Goal: Task Accomplishment & Management: Manage account settings

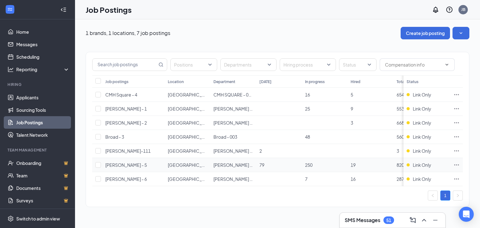
click at [455, 165] on icon "Ellipses" at bounding box center [457, 165] width 6 height 6
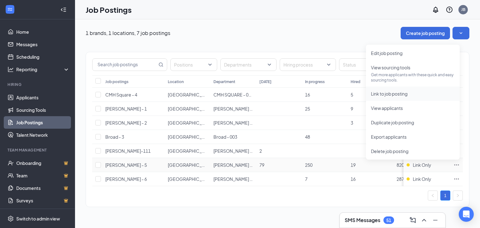
click at [403, 94] on span "Link to job posting" at bounding box center [389, 94] width 37 height 6
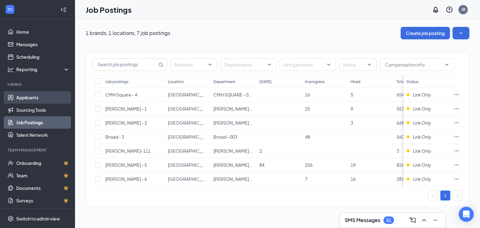
click at [33, 98] on link "Applicants" at bounding box center [42, 97] width 53 height 13
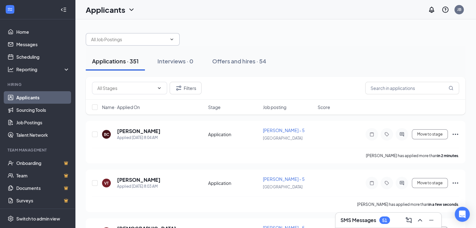
click at [151, 38] on input "text" at bounding box center [129, 39] width 76 height 7
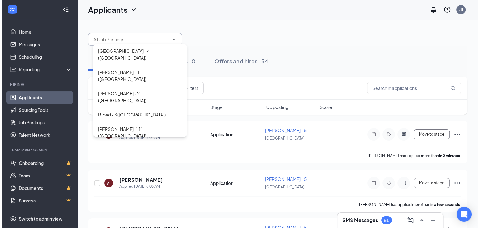
scroll to position [7, 0]
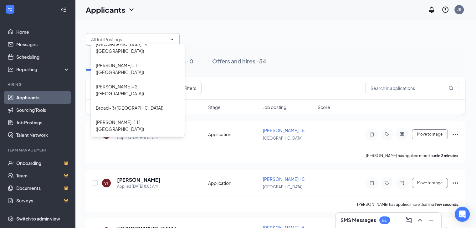
click at [135, 140] on div "Morse - 5 (USA)" at bounding box center [138, 147] width 84 height 14
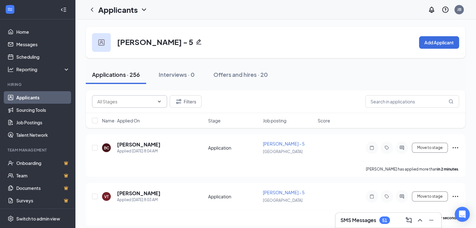
click at [147, 103] on input "text" at bounding box center [125, 101] width 57 height 7
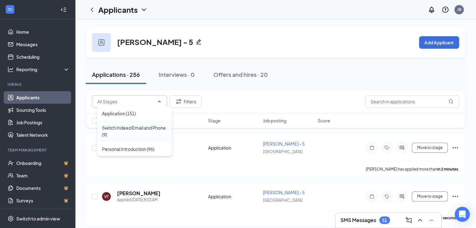
click at [138, 134] on div "Switch Indeed Email and Phone (9)" at bounding box center [134, 131] width 65 height 14
type input "Switch Indeed Email and Phone (9)"
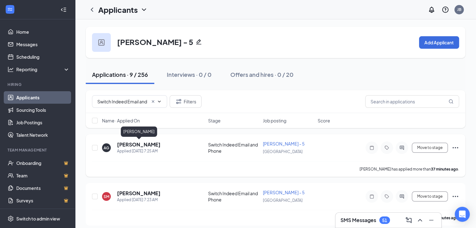
click at [143, 147] on h5 "Anthony Germany" at bounding box center [138, 144] width 43 height 7
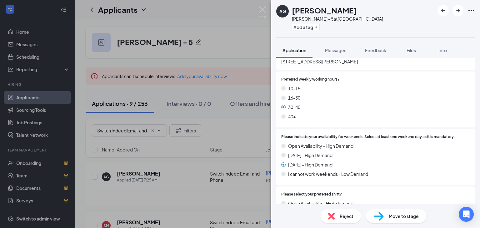
scroll to position [250, 0]
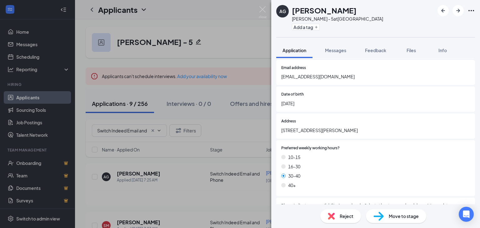
click at [310, 80] on span "anthonygermany0@gmail.com" at bounding box center [375, 76] width 189 height 7
copy span "anthonygermany0@gmail.com"
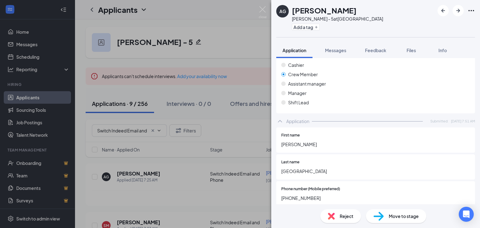
scroll to position [0, 0]
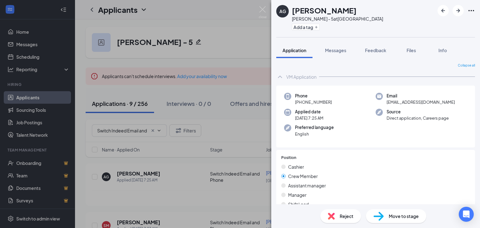
click at [472, 11] on icon "Ellipses" at bounding box center [472, 11] width 8 height 8
click at [450, 27] on link "View full application" at bounding box center [438, 25] width 68 height 6
click at [461, 10] on icon "ArrowRight" at bounding box center [459, 11] width 8 height 8
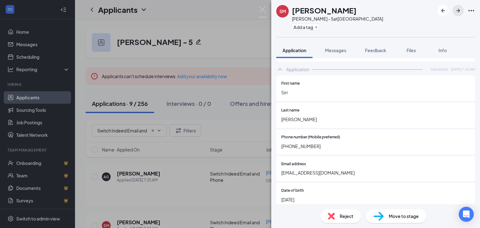
scroll to position [156, 0]
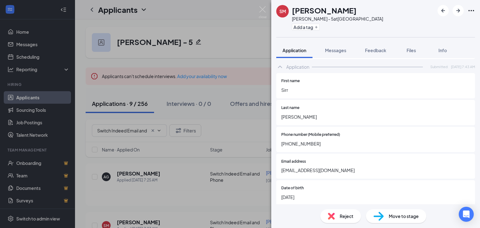
click at [314, 171] on span "Mckeesirr2@gmail.com" at bounding box center [375, 170] width 189 height 7
copy span "Mckeesirr2@gmail.com"
click at [471, 12] on icon "Ellipses" at bounding box center [472, 11] width 8 height 8
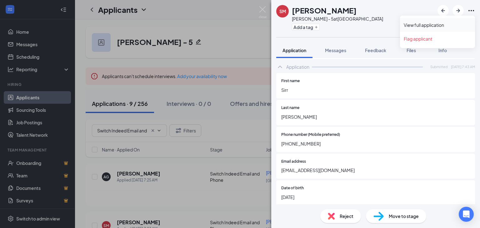
click at [436, 23] on link "View full application" at bounding box center [438, 25] width 68 height 6
click at [460, 10] on icon "ArrowRight" at bounding box center [459, 11] width 8 height 8
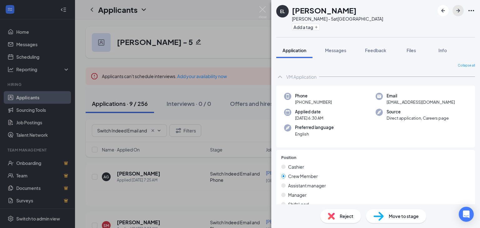
click at [459, 10] on icon "ArrowRight" at bounding box center [458, 11] width 4 height 4
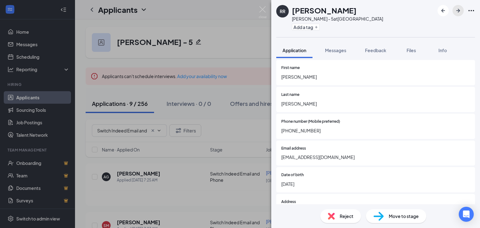
scroll to position [188, 0]
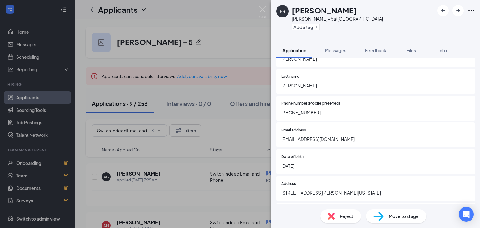
click at [318, 143] on span "reneerussell90@icloud.com" at bounding box center [375, 139] width 189 height 7
copy span "reneerussell90@icloud.com"
click at [470, 8] on icon "Ellipses" at bounding box center [472, 11] width 8 height 8
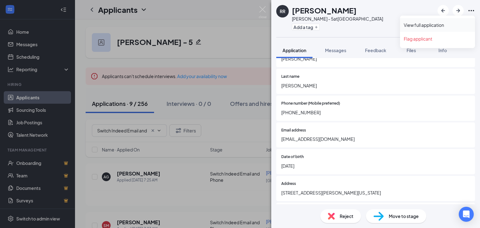
click at [455, 22] on link "View full application" at bounding box center [438, 25] width 68 height 6
click at [457, 12] on icon "ArrowRight" at bounding box center [459, 11] width 8 height 8
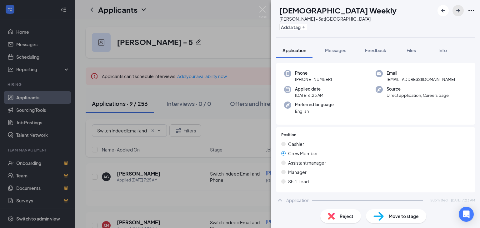
scroll to position [156, 0]
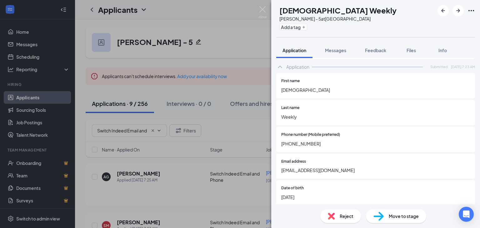
click at [313, 174] on span "Christianweekly313@gmail.com" at bounding box center [375, 170] width 189 height 7
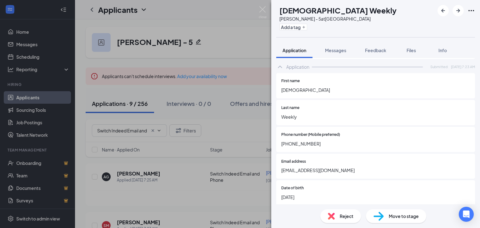
drag, startPoint x: 313, startPoint y: 176, endPoint x: 305, endPoint y: 176, distance: 8.8
click at [305, 174] on span "Christianweekly313@gmail.com" at bounding box center [375, 170] width 189 height 7
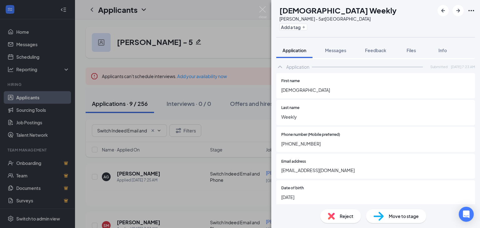
click at [294, 174] on span "Christianweekly313@gmail.com" at bounding box center [375, 170] width 189 height 7
copy span "Christianweekly313@gmail.com"
click at [472, 10] on icon "Ellipses" at bounding box center [472, 11] width 8 height 8
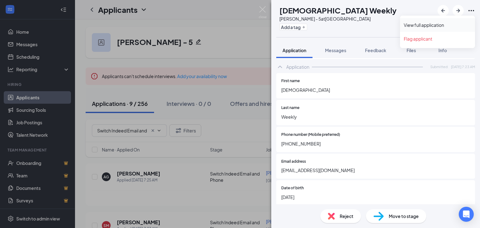
click at [435, 25] on link "View full application" at bounding box center [438, 25] width 68 height 6
click at [460, 9] on icon "ArrowRight" at bounding box center [459, 11] width 8 height 8
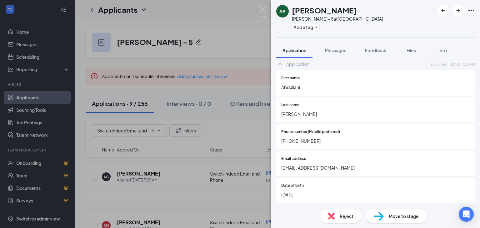
click at [306, 167] on span "abditogood@gmail.com" at bounding box center [375, 167] width 189 height 7
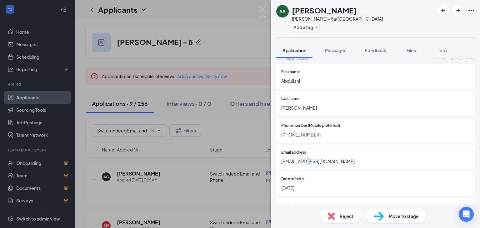
click at [306, 165] on span "abditogood@gmail.com" at bounding box center [375, 161] width 189 height 7
click at [307, 165] on span "abditogood@gmail.com" at bounding box center [375, 161] width 189 height 7
copy span "abditogood@gmail.com"
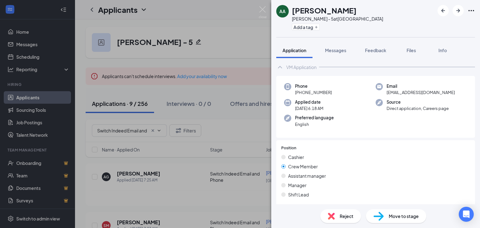
scroll to position [9, 0]
click at [470, 12] on icon "Ellipses" at bounding box center [472, 11] width 8 height 8
click at [449, 22] on link "View full application" at bounding box center [438, 25] width 68 height 6
click at [460, 10] on icon "ArrowRight" at bounding box center [459, 11] width 8 height 8
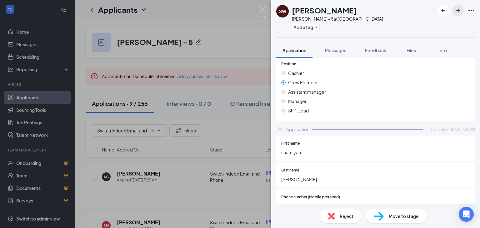
scroll to position [219, 0]
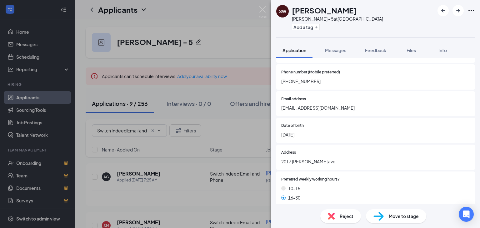
click at [313, 111] on span "Shamiyahwilliamms59@gmail.com" at bounding box center [375, 107] width 189 height 7
copy span "Shamiyahwilliamms59@gmail.com"
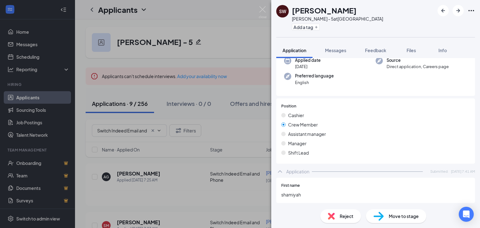
scroll to position [0, 0]
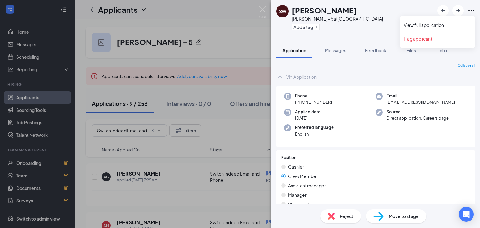
click at [473, 12] on icon "Ellipses" at bounding box center [472, 11] width 8 height 8
click at [433, 24] on link "View full application" at bounding box center [438, 25] width 68 height 6
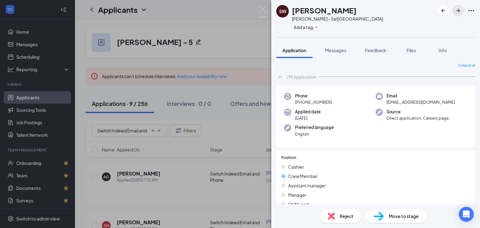
click at [459, 8] on icon "ArrowRight" at bounding box center [459, 11] width 8 height 8
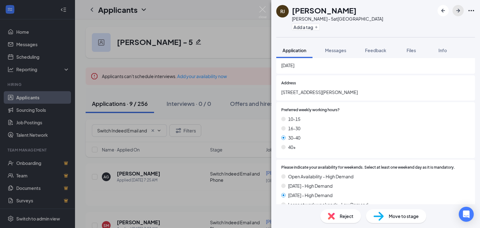
scroll to position [219, 0]
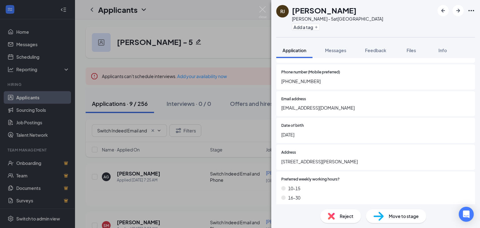
click at [321, 111] on span "[EMAIL_ADDRESS][DOMAIN_NAME]" at bounding box center [375, 107] width 189 height 7
copy span "[EMAIL_ADDRESS][DOMAIN_NAME]"
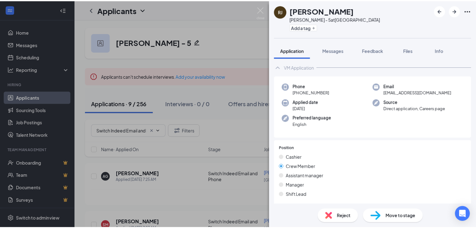
scroll to position [0, 0]
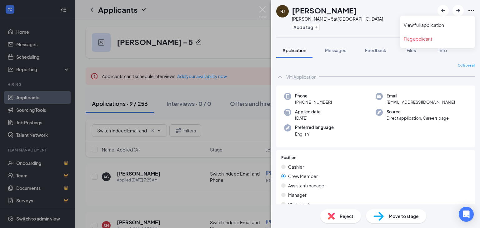
click at [470, 12] on icon "Ellipses" at bounding box center [472, 11] width 8 height 8
click at [449, 23] on link "View full application" at bounding box center [438, 25] width 68 height 6
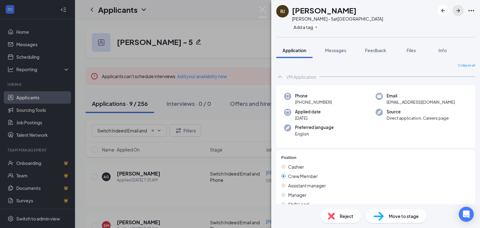
click at [459, 13] on icon "ArrowRight" at bounding box center [459, 11] width 8 height 8
click at [264, 9] on img at bounding box center [263, 12] width 8 height 12
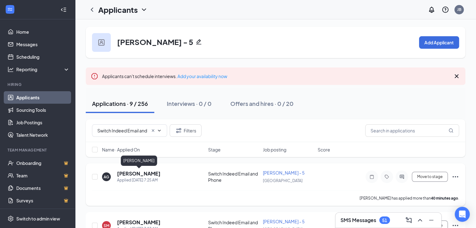
click at [133, 172] on h5 "Anthony Germany" at bounding box center [138, 173] width 43 height 7
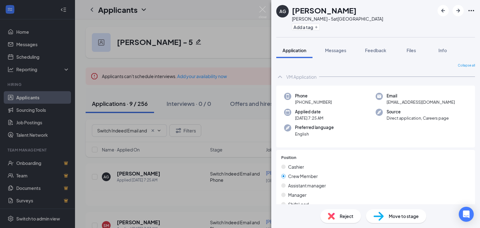
click at [399, 217] on span "Move to stage" at bounding box center [404, 216] width 30 height 7
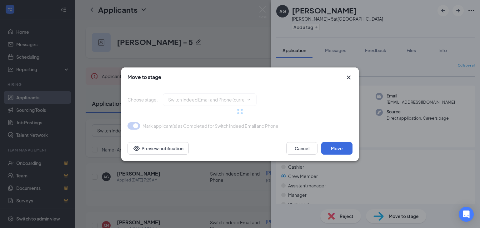
type input "Personal Introduction (next stage)"
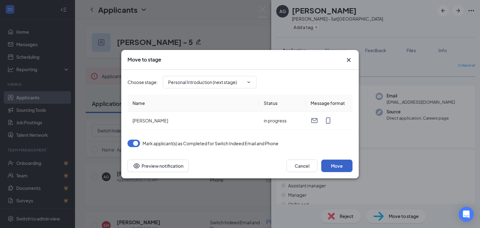
click at [344, 167] on button "Move" at bounding box center [336, 166] width 31 height 13
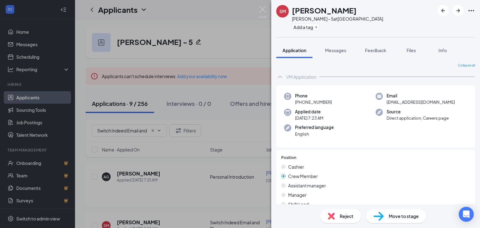
click at [390, 218] on span "Move to stage" at bounding box center [404, 216] width 30 height 7
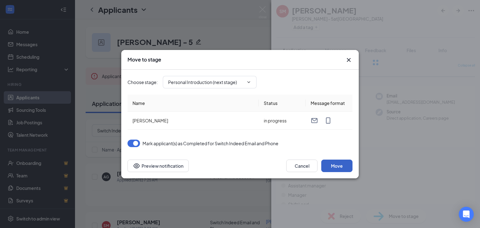
click at [338, 169] on button "Move" at bounding box center [336, 166] width 31 height 13
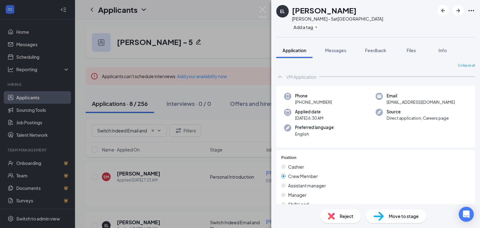
click at [380, 219] on img at bounding box center [379, 216] width 10 height 9
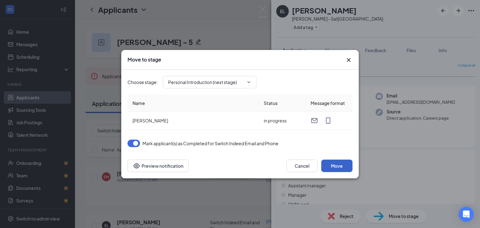
click at [336, 168] on button "Move" at bounding box center [336, 166] width 31 height 13
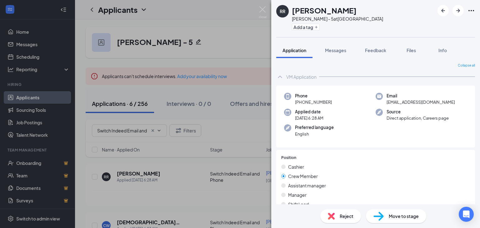
click at [394, 220] on div "Move to stage" at bounding box center [396, 216] width 60 height 14
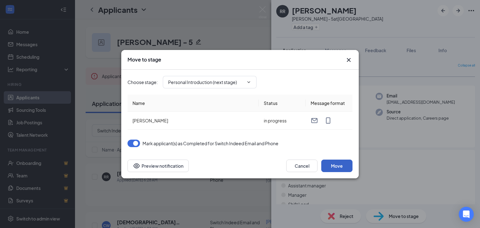
click at [340, 163] on button "Move" at bounding box center [336, 166] width 31 height 13
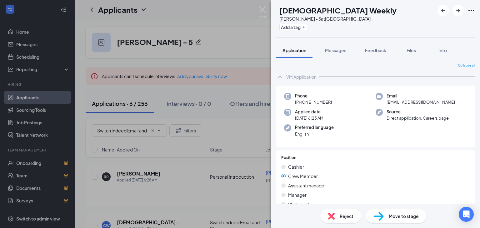
click at [397, 218] on span "Move to stage" at bounding box center [404, 216] width 30 height 7
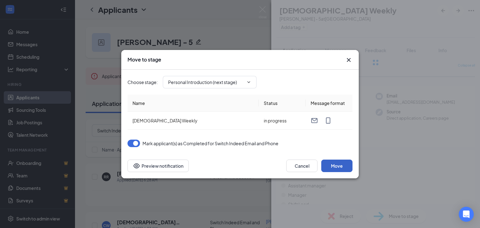
click at [334, 169] on button "Move" at bounding box center [336, 166] width 31 height 13
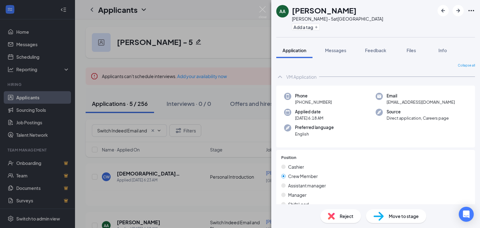
click at [391, 217] on span "Move to stage" at bounding box center [404, 216] width 30 height 7
type input "Personal Introduction (next stage)"
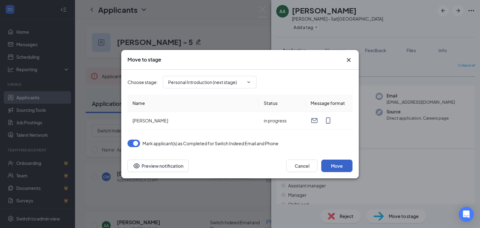
click at [333, 167] on button "Move" at bounding box center [336, 166] width 31 height 13
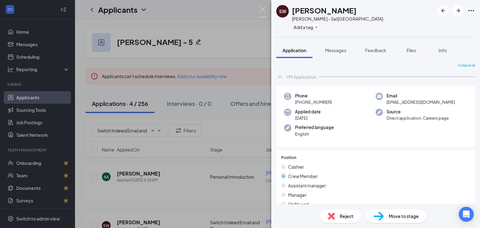
click at [385, 219] on div "Move to stage" at bounding box center [396, 216] width 60 height 14
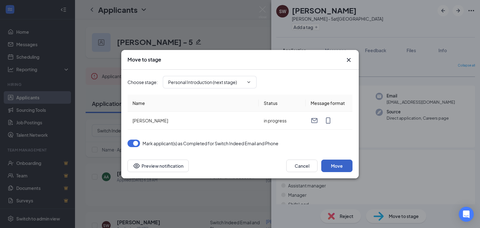
click at [342, 165] on button "Move" at bounding box center [336, 166] width 31 height 13
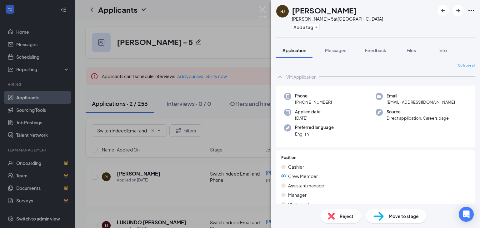
click at [402, 216] on span "Move to stage" at bounding box center [404, 216] width 30 height 7
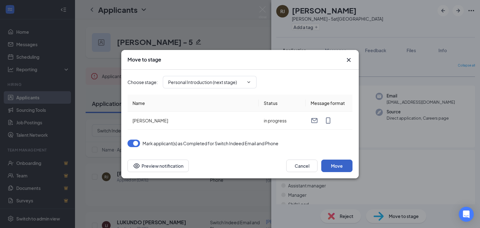
click at [340, 166] on button "Move" at bounding box center [336, 166] width 31 height 13
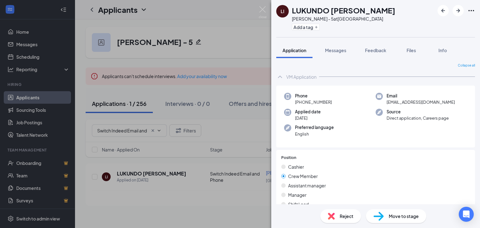
drag, startPoint x: 404, startPoint y: 202, endPoint x: 408, endPoint y: 212, distance: 10.8
click at [408, 206] on div "LI LUKUNDO ISABELLA KALUBA Morse - 5 at USA Add a tag Application Messages Feed…" at bounding box center [375, 114] width 209 height 228
click at [418, 216] on span "Move to stage" at bounding box center [404, 216] width 30 height 7
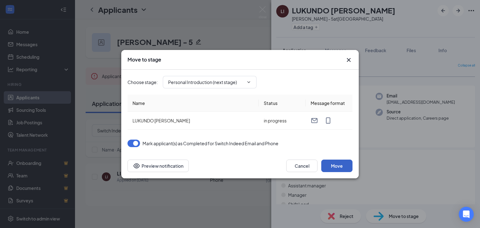
click at [336, 166] on button "Move" at bounding box center [336, 166] width 31 height 13
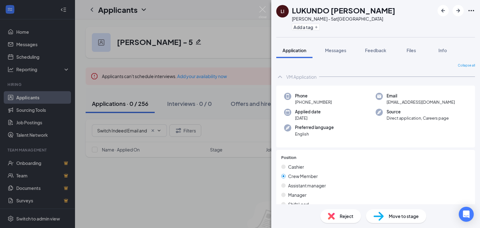
click at [268, 12] on div "LI LUKUNDO ISABELLA KALUBA Morse - 5 at USA Add a tag Application Messages Feed…" at bounding box center [240, 114] width 480 height 228
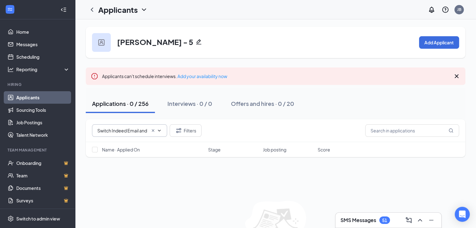
click at [153, 131] on icon "Cross" at bounding box center [153, 130] width 3 height 3
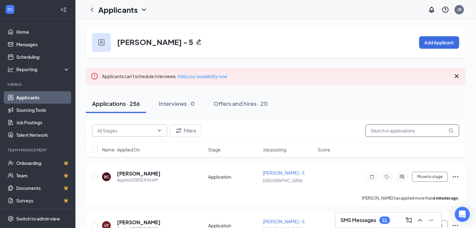
drag, startPoint x: 385, startPoint y: 129, endPoint x: 395, endPoint y: 129, distance: 10.0
click at [383, 129] on input "text" at bounding box center [412, 130] width 94 height 13
paste input "Ny’jayah Bennett"
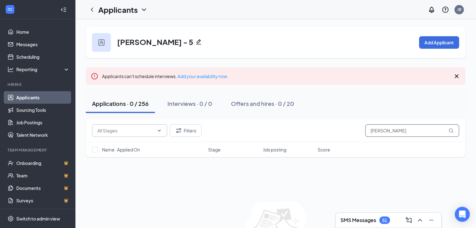
drag, startPoint x: 389, startPoint y: 130, endPoint x: 421, endPoint y: 132, distance: 32.5
click at [421, 132] on input "Ny’jayah Bennett" at bounding box center [412, 130] width 94 height 13
click at [377, 130] on input "Ny’jayah" at bounding box center [412, 130] width 94 height 13
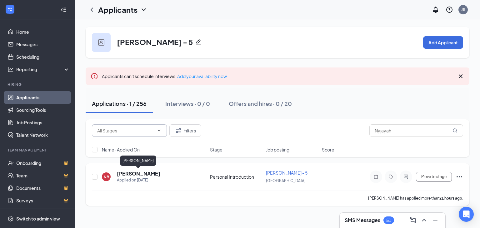
click at [146, 174] on h5 "Nyjayah Bennett" at bounding box center [138, 173] width 43 height 7
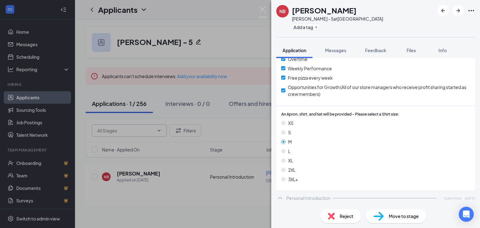
scroll to position [528, 0]
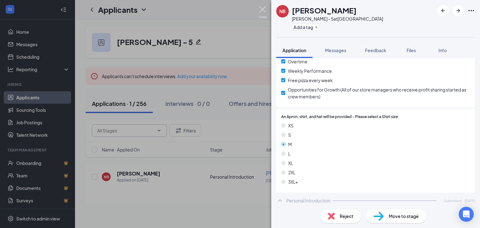
click at [264, 7] on img at bounding box center [263, 12] width 8 height 12
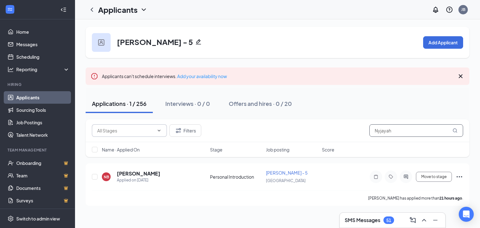
drag, startPoint x: 398, startPoint y: 131, endPoint x: 346, endPoint y: 131, distance: 51.9
click at [346, 131] on div "Application (150) Switch Indeed Email and Phone (1) Personal Introduction (105)…" at bounding box center [277, 130] width 371 height 13
paste input "Jayson Keaton"
click at [145, 176] on h5 "Jayson Keaton" at bounding box center [138, 173] width 43 height 7
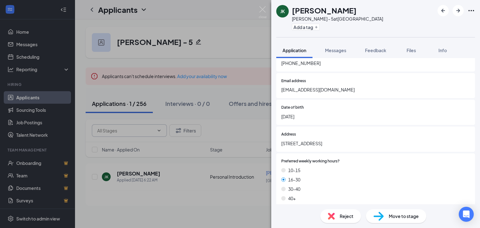
scroll to position [250, 0]
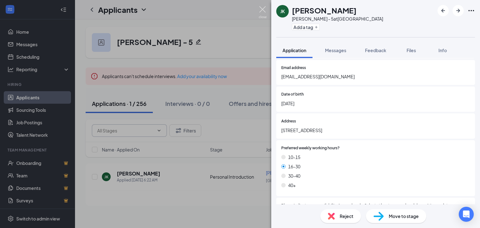
click at [265, 10] on img at bounding box center [263, 12] width 8 height 12
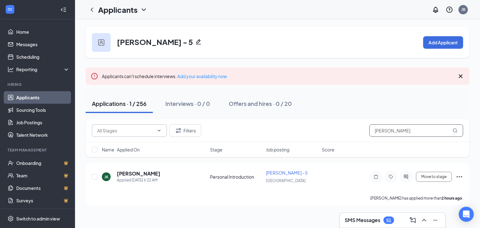
drag, startPoint x: 409, startPoint y: 128, endPoint x: 310, endPoint y: 128, distance: 99.4
click at [310, 128] on div "Application (149) Switch Indeed Email and Phone (2) Personal Introduction (105)…" at bounding box center [277, 130] width 371 height 13
paste input "Michelle Moyer"
click at [148, 174] on h5 "Michelle Moyer" at bounding box center [138, 173] width 43 height 7
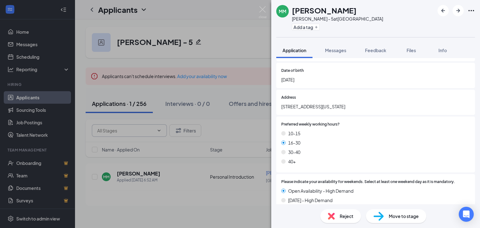
scroll to position [344, 0]
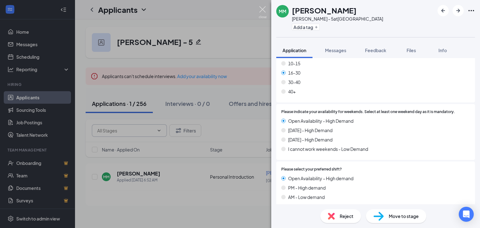
click at [261, 9] on img at bounding box center [263, 12] width 8 height 12
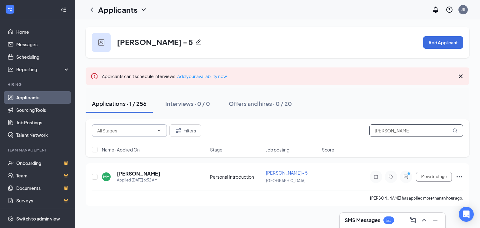
drag, startPoint x: 410, startPoint y: 130, endPoint x: 352, endPoint y: 134, distance: 57.6
click at [352, 134] on div "Application (149) Switch Indeed Email and Phone (2) Personal Introduction (105)…" at bounding box center [277, 130] width 371 height 13
paste input "ahoganii Locke"
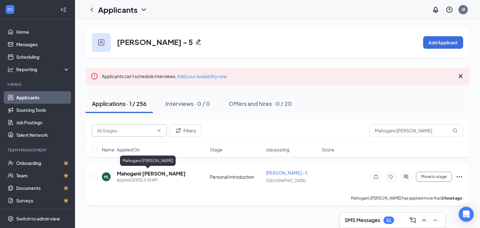
click at [125, 173] on h5 "Mahoganii Locke" at bounding box center [151, 173] width 69 height 7
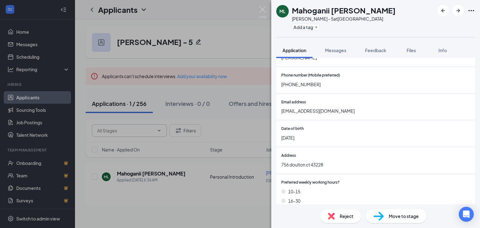
scroll to position [219, 0]
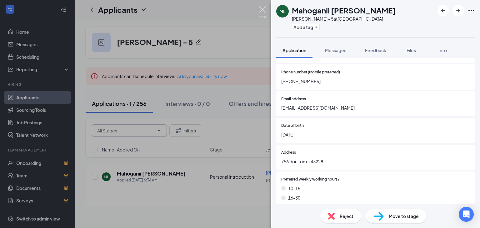
drag, startPoint x: 262, startPoint y: 12, endPoint x: 186, endPoint y: 1, distance: 76.5
click at [262, 12] on img at bounding box center [263, 12] width 8 height 12
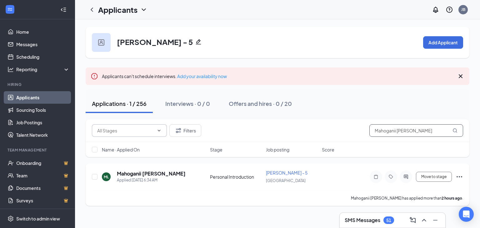
drag, startPoint x: 416, startPoint y: 133, endPoint x: 393, endPoint y: 172, distance: 45.1
click at [331, 132] on div "Application (149) Switch Indeed Email and Phone (2) Personal Introduction (105)…" at bounding box center [277, 130] width 371 height 13
paste input "ekenna Loudenslager"
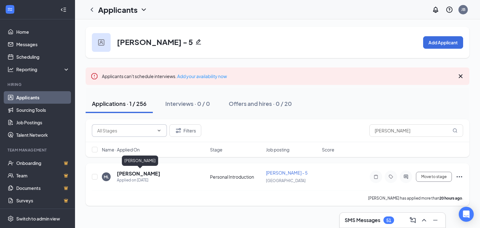
click at [158, 174] on h5 "Mekenna Loudenslager" at bounding box center [138, 173] width 43 height 7
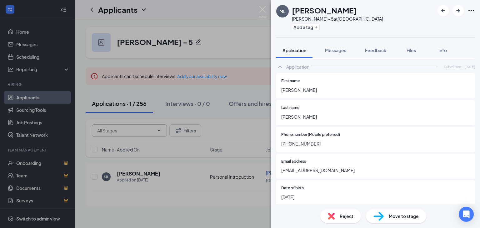
scroll to position [281, 0]
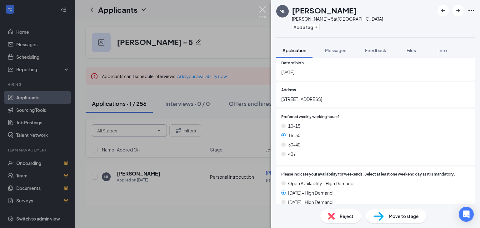
click at [263, 9] on img at bounding box center [263, 12] width 8 height 12
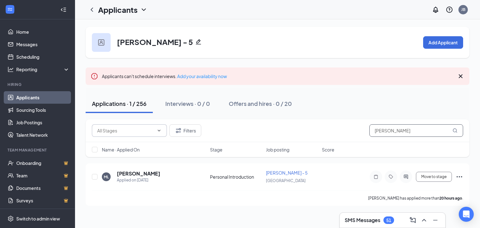
drag, startPoint x: 429, startPoint y: 132, endPoint x: 320, endPoint y: 133, distance: 108.8
click at [320, 133] on div "Application (149) Switch Indeed Email and Phone (2) Personal Introduction (105)…" at bounding box center [277, 130] width 371 height 13
paste input "Kerensa Ngisulu"
click at [144, 175] on h5 "Kerensa Ngisulu" at bounding box center [138, 173] width 43 height 7
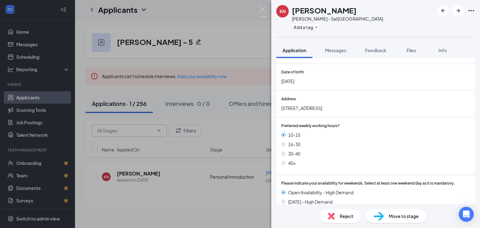
scroll to position [284, 0]
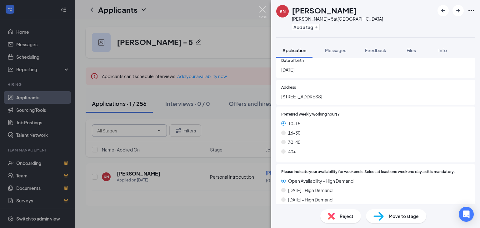
click at [263, 9] on img at bounding box center [263, 12] width 8 height 12
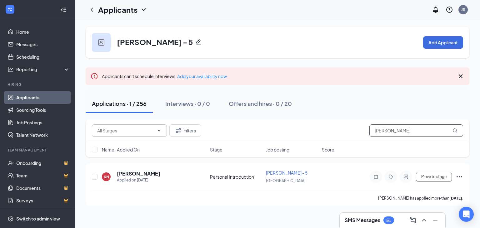
drag, startPoint x: 416, startPoint y: 133, endPoint x: 384, endPoint y: 155, distance: 38.2
click at [348, 137] on div "Application (149) Switch Indeed Email and Phone (2) Personal Introduction (105)…" at bounding box center [278, 130] width 384 height 23
paste input "Antonio Gonzales"
click at [146, 175] on h5 "Antonio Gonzales" at bounding box center [138, 173] width 43 height 7
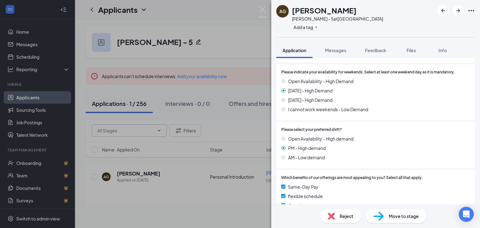
scroll to position [375, 0]
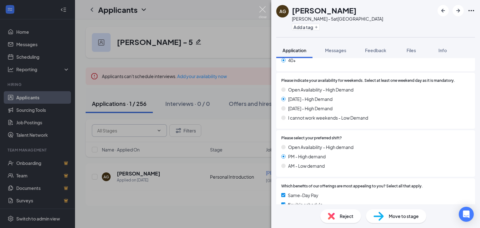
click at [263, 11] on img at bounding box center [263, 12] width 8 height 12
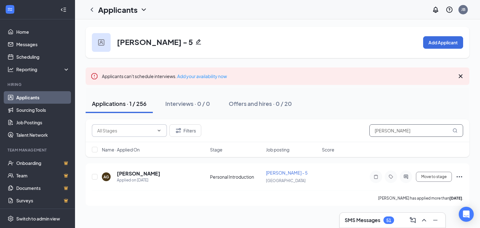
drag, startPoint x: 423, startPoint y: 132, endPoint x: 356, endPoint y: 132, distance: 66.6
click at [356, 132] on div "Application (149) Switch Indeed Email and Phone (2) Personal Introduction (105)…" at bounding box center [277, 130] width 371 height 13
paste input "Teshaun Belton"
click at [134, 173] on h5 "Teshaun Belton" at bounding box center [138, 173] width 43 height 7
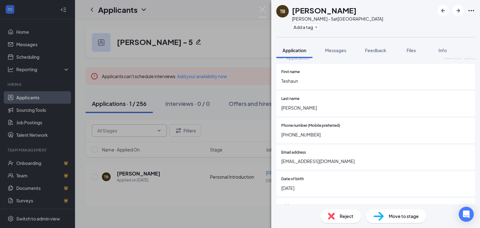
scroll to position [159, 0]
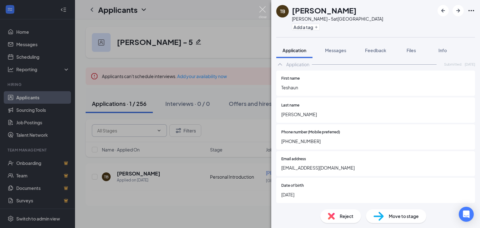
click at [262, 12] on img at bounding box center [263, 12] width 8 height 12
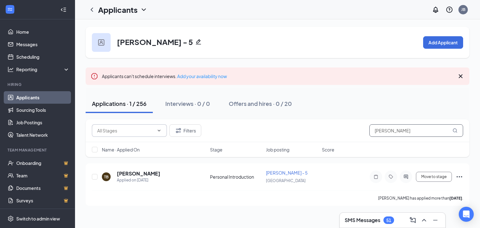
drag, startPoint x: 420, startPoint y: 128, endPoint x: 340, endPoint y: 132, distance: 79.5
click at [340, 132] on div "Application (149) Switch Indeed Email and Phone (2) Personal Introduction (105)…" at bounding box center [277, 130] width 371 height 13
paste input "Jarod Jacks"
type input "Jarod Jackson"
click at [125, 173] on h5 "Jarod Jackson" at bounding box center [138, 173] width 43 height 7
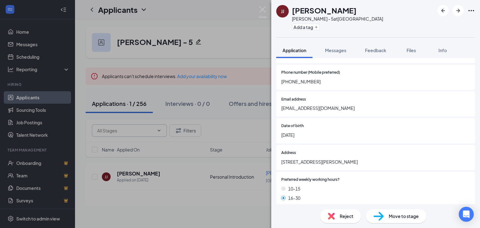
scroll to position [219, 0]
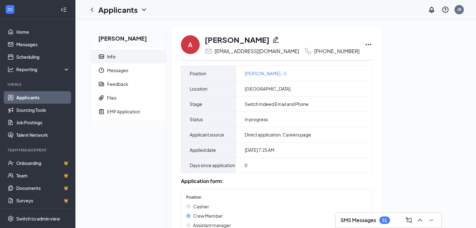
click at [275, 39] on icon "Pencil" at bounding box center [276, 40] width 8 height 8
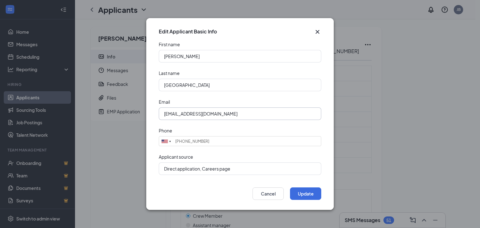
click at [276, 114] on input "anthonygermanyxhgtz_tb7@indeedemail.com" at bounding box center [240, 114] width 163 height 13
type input "(614) 749-8994"
click at [276, 114] on input "anthonygermanyxhgtz_tb7@indeedemail.com" at bounding box center [240, 114] width 163 height 13
paste input "0@g"
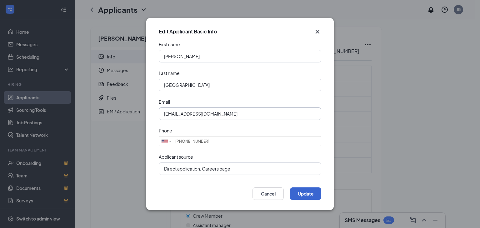
type input "anthonygermany0@gmail.com"
click at [310, 194] on button "Update" at bounding box center [305, 194] width 31 height 13
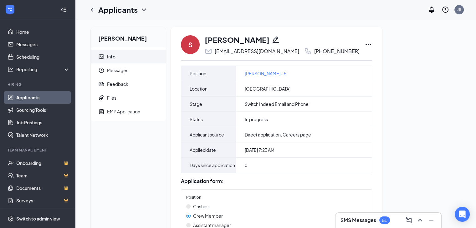
click at [272, 39] on icon "Pencil" at bounding box center [276, 40] width 8 height 8
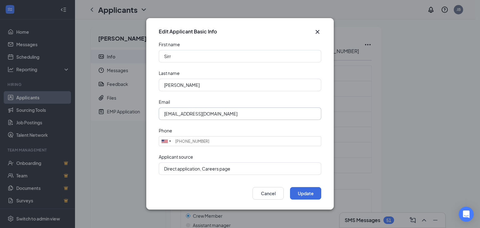
type input "[PHONE_NUMBER]"
click at [271, 113] on input "[EMAIL_ADDRESS][DOMAIN_NAME]" at bounding box center [240, 114] width 163 height 13
click at [271, 113] on input "sirrmckeeyo9v6_xvq@indeedemail.com" at bounding box center [240, 114] width 163 height 13
paste input "Mckeesirr2@g"
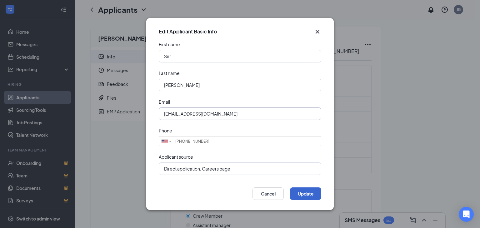
type input "Mckeesirr2@gmail.com"
click at [307, 195] on button "Update" at bounding box center [305, 194] width 31 height 13
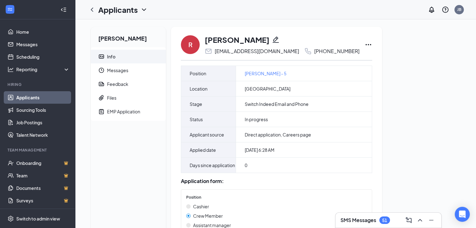
click at [272, 38] on icon "Pencil" at bounding box center [275, 40] width 6 height 6
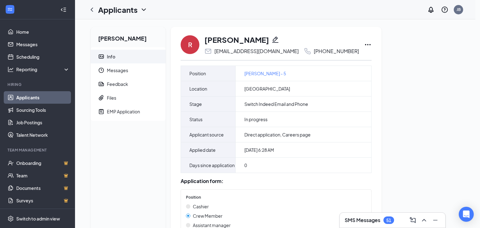
type input "(614) 809-9721"
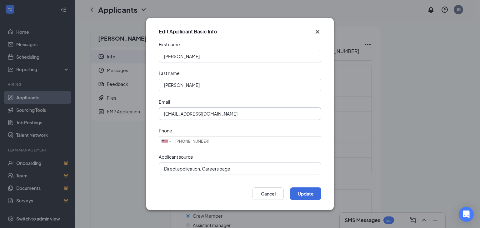
click at [271, 109] on input "reneerussellnmxgj_4du@indeedemail.com" at bounding box center [240, 114] width 163 height 13
paste input "90@icloud"
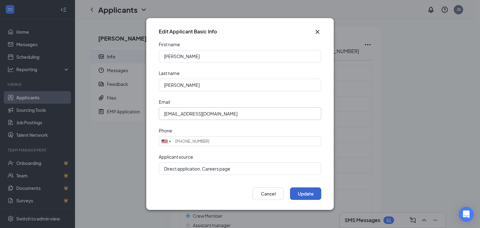
type input "reneerussell90@icloud.com"
click at [301, 194] on button "Update" at bounding box center [305, 194] width 31 height 13
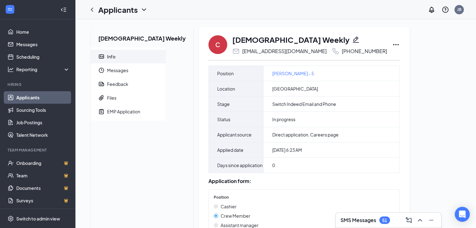
click at [352, 38] on icon "Pencil" at bounding box center [355, 40] width 6 height 6
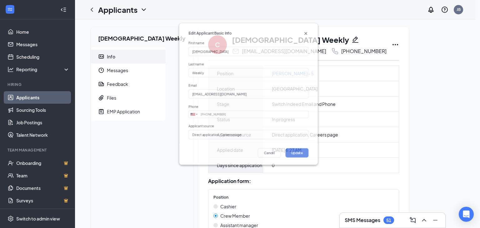
type input "[PHONE_NUMBER]"
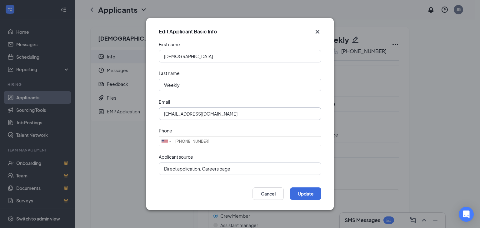
click at [280, 112] on input "[EMAIL_ADDRESS][DOMAIN_NAME]" at bounding box center [240, 114] width 163 height 13
click at [279, 112] on input "[EMAIL_ADDRESS][DOMAIN_NAME]" at bounding box center [240, 114] width 163 height 13
click at [278, 111] on input "[EMAIL_ADDRESS][DOMAIN_NAME]" at bounding box center [240, 114] width 163 height 13
click at [278, 110] on input "[EMAIL_ADDRESS][DOMAIN_NAME]" at bounding box center [240, 114] width 163 height 13
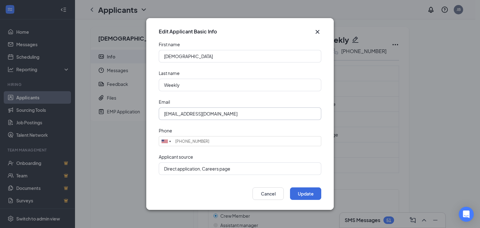
click at [278, 110] on input "[EMAIL_ADDRESS][DOMAIN_NAME]" at bounding box center [240, 114] width 163 height 13
paste input "[DEMOGRAPHIC_DATA]"
type input "[EMAIL_ADDRESS][DOMAIN_NAME]"
click at [307, 195] on button "Update" at bounding box center [305, 194] width 31 height 13
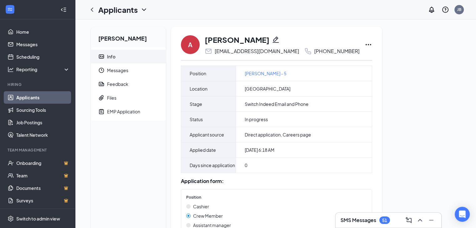
click at [272, 37] on icon "Pencil" at bounding box center [276, 40] width 8 height 8
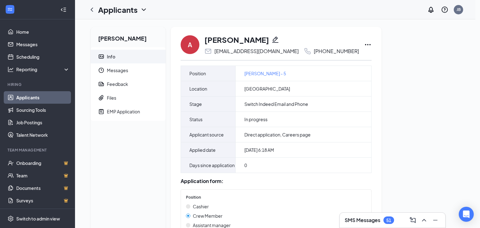
type input "(614) 725-7701"
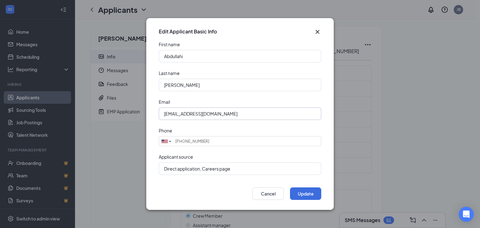
click at [256, 112] on input "abdullahialixexzy_uuv@indeedemail.com" at bounding box center [240, 114] width 163 height 13
paste input "itogood@g"
type input "abditogood@gmail.com"
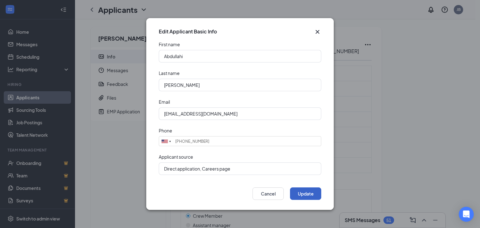
click at [311, 193] on button "Update" at bounding box center [305, 194] width 31 height 13
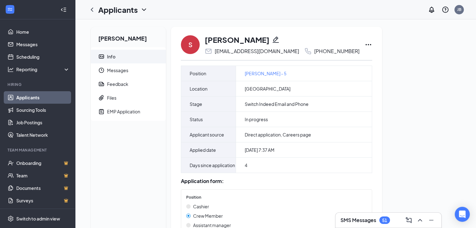
click at [278, 42] on icon "Pencil" at bounding box center [276, 40] width 8 height 8
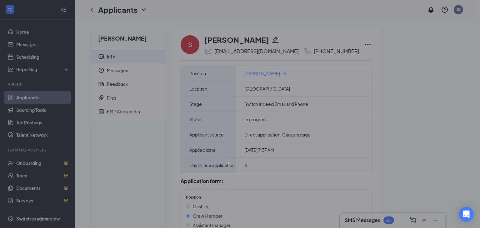
type input "[PHONE_NUMBER]"
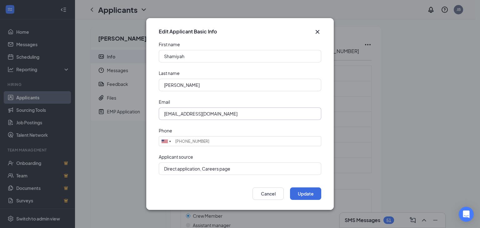
click at [282, 116] on input "[EMAIL_ADDRESS][DOMAIN_NAME]" at bounding box center [240, 114] width 163 height 13
paste input "Shamiyahwilliamms59@g"
type input "Shamiyahwilliamms59@gmail.com"
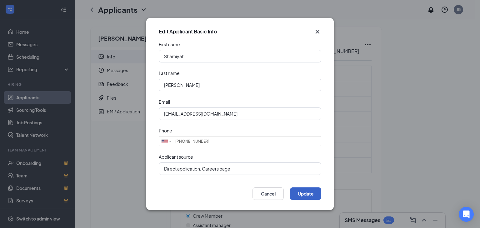
click at [298, 193] on button "Update" at bounding box center [305, 194] width 31 height 13
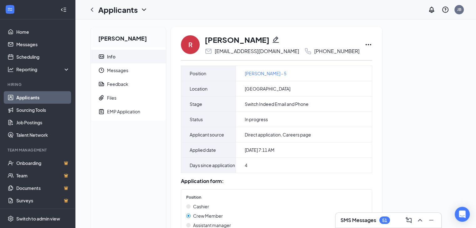
click at [274, 41] on icon "Pencil" at bounding box center [276, 40] width 8 height 8
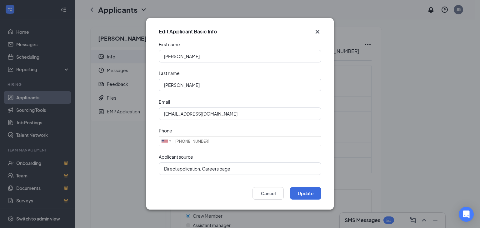
type input "[PHONE_NUMBER]"
click at [268, 113] on input "[EMAIL_ADDRESS][DOMAIN_NAME]" at bounding box center [240, 114] width 163 height 13
paste input "Roshawnjackson3@g"
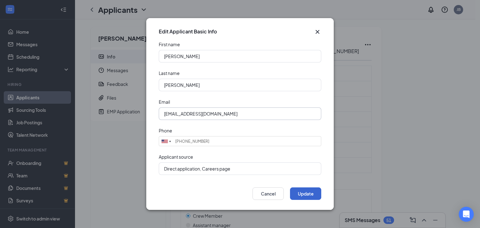
type input "[EMAIL_ADDRESS][DOMAIN_NAME]"
click at [304, 192] on button "Update" at bounding box center [305, 194] width 31 height 13
